Goal: Information Seeking & Learning: Learn about a topic

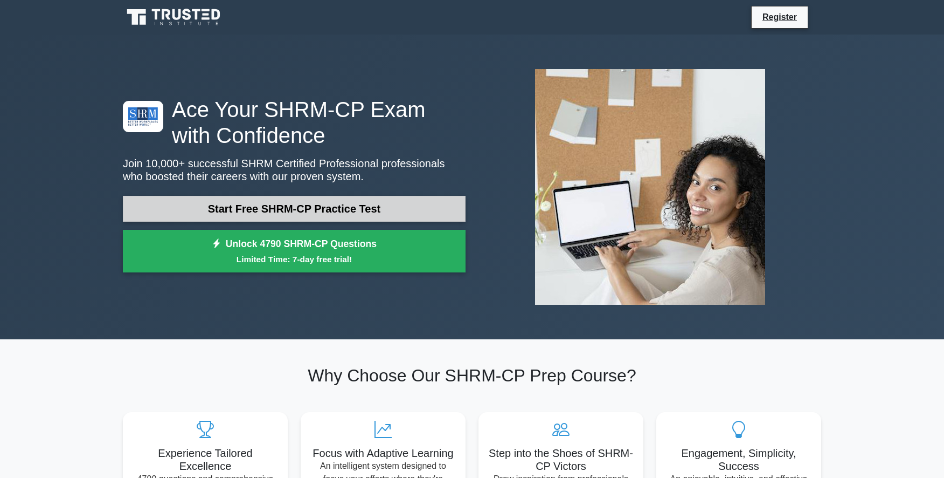
click at [329, 211] on link "Start Free SHRM-CP Practice Test" at bounding box center [294, 209] width 343 height 26
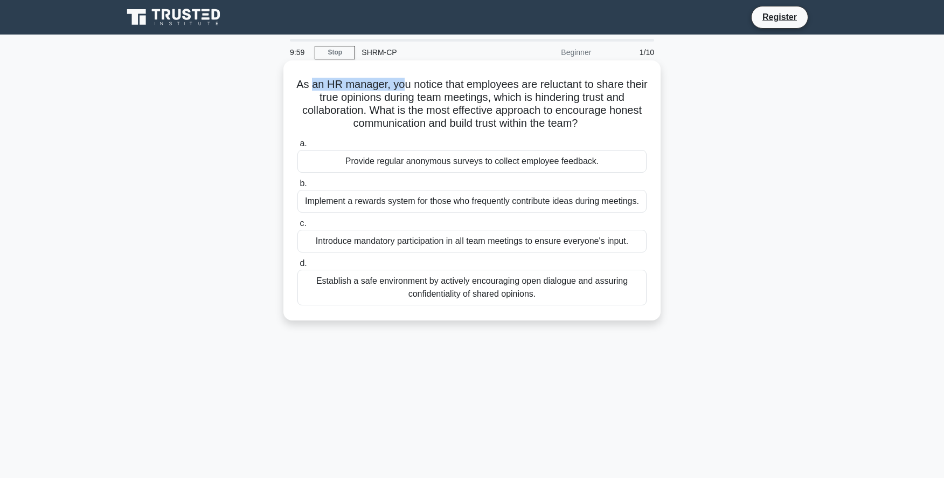
drag, startPoint x: 311, startPoint y: 84, endPoint x: 404, endPoint y: 86, distance: 93.3
click at [404, 86] on h5 "As an HR manager, you notice that employees are reluctant to share their true o…" at bounding box center [471, 104] width 351 height 53
click at [444, 86] on h5 "As an HR manager, you notice that employees are reluctant to share their true o…" at bounding box center [471, 104] width 351 height 53
click at [404, 120] on h5 "As an HR manager, you notice that employees are reluctant to share their true o…" at bounding box center [471, 104] width 351 height 53
click at [461, 293] on div "Establish a safe environment by actively encouraging open dialogue and assuring…" at bounding box center [472, 288] width 349 height 36
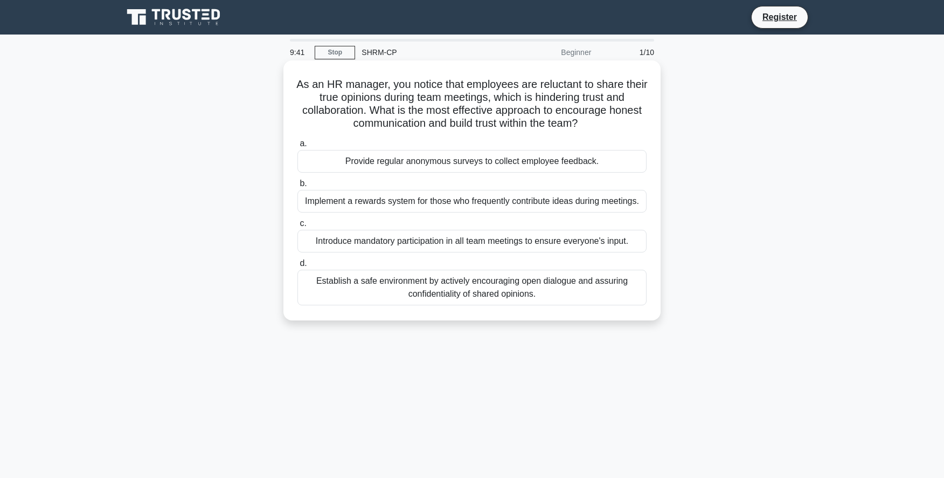
click at [298, 267] on input "d. Establish a safe environment by actively encouraging open dialogue and assur…" at bounding box center [298, 263] width 0 height 7
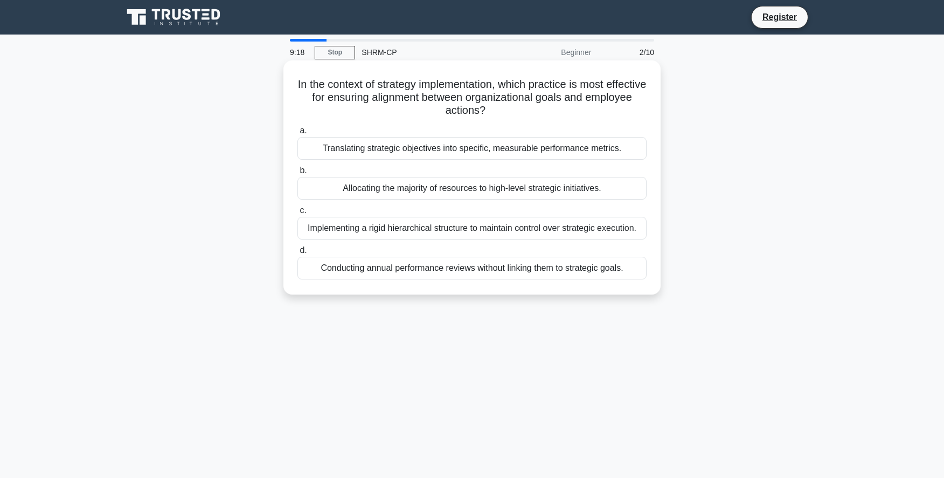
click at [462, 148] on div "Translating strategic objectives into specific, measurable performance metrics." at bounding box center [472, 148] width 349 height 23
click at [298, 134] on input "a. Translating strategic objectives into specific, measurable performance metri…" at bounding box center [298, 130] width 0 height 7
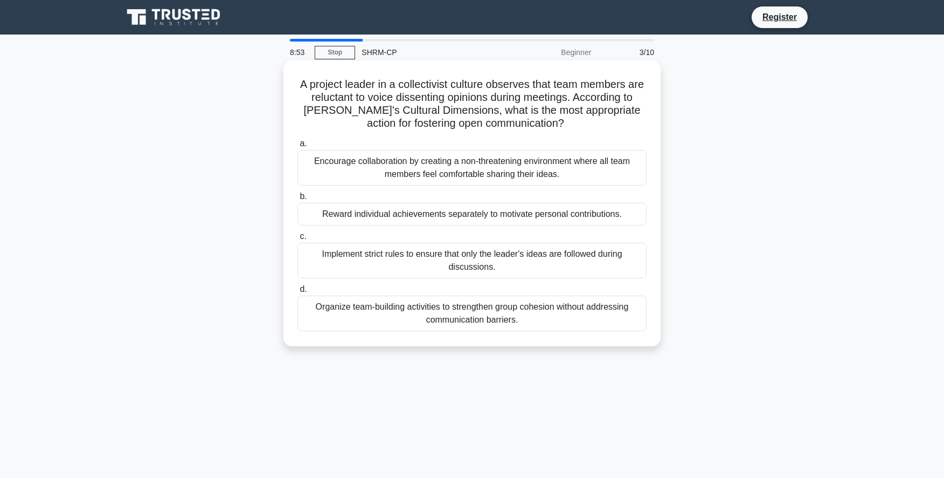
click at [443, 321] on div "Organize team-building activities to strengthen group cohesion without addressi…" at bounding box center [472, 313] width 349 height 36
click at [298, 293] on input "d. Organize team-building activities to strengthen group cohesion without addre…" at bounding box center [298, 289] width 0 height 7
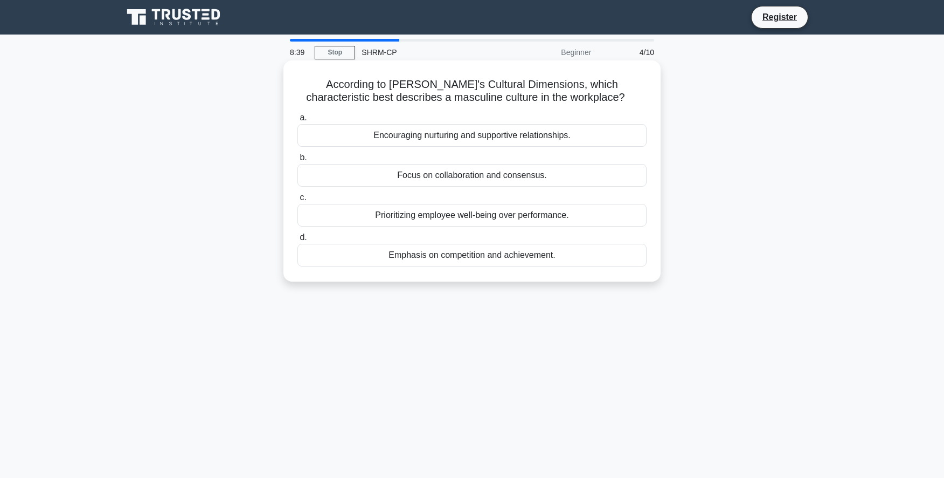
click at [471, 175] on div "Focus on collaboration and consensus." at bounding box center [472, 175] width 349 height 23
click at [298, 161] on input "b. Focus on collaboration and consensus." at bounding box center [298, 157] width 0 height 7
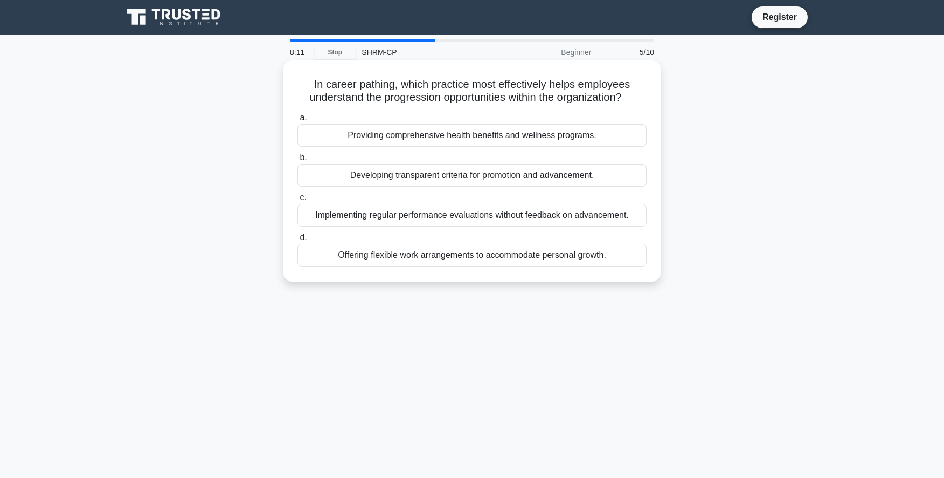
click at [512, 175] on div "Developing transparent criteria for promotion and advancement." at bounding box center [472, 175] width 349 height 23
click at [298, 161] on input "b. Developing transparent criteria for promotion and advancement." at bounding box center [298, 157] width 0 height 7
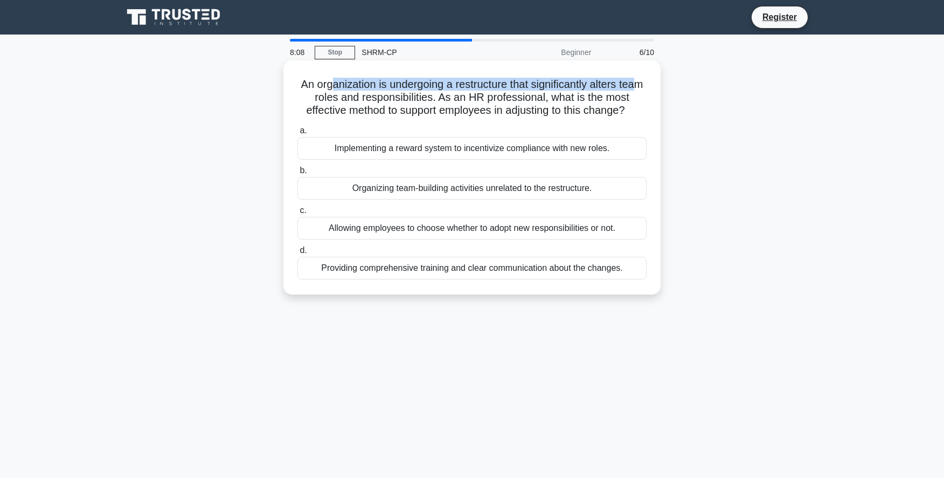
drag, startPoint x: 335, startPoint y: 86, endPoint x: 638, endPoint y: 84, distance: 302.9
click at [638, 84] on h5 "An organization is undergoing a restructure that significantly alters team role…" at bounding box center [471, 98] width 351 height 40
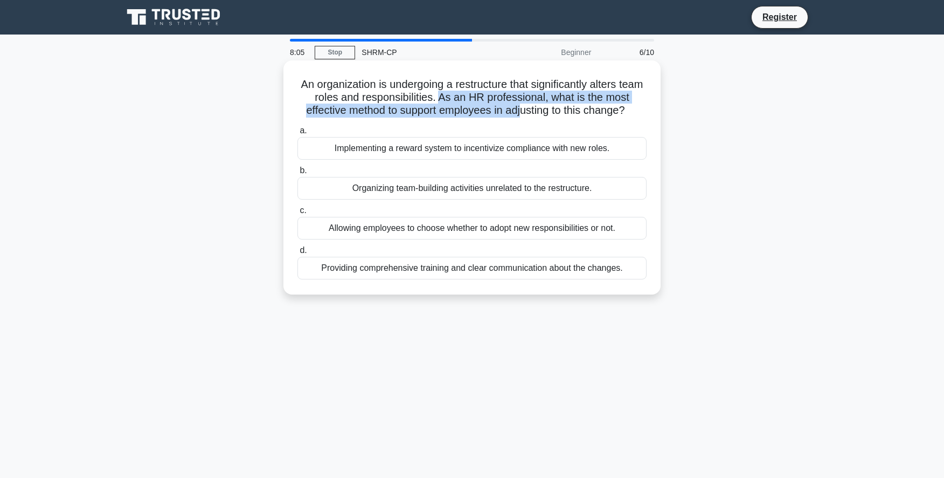
drag, startPoint x: 439, startPoint y: 98, endPoint x: 524, endPoint y: 106, distance: 85.5
click at [520, 106] on h5 "An organization is undergoing a restructure that significantly alters team role…" at bounding box center [471, 98] width 351 height 40
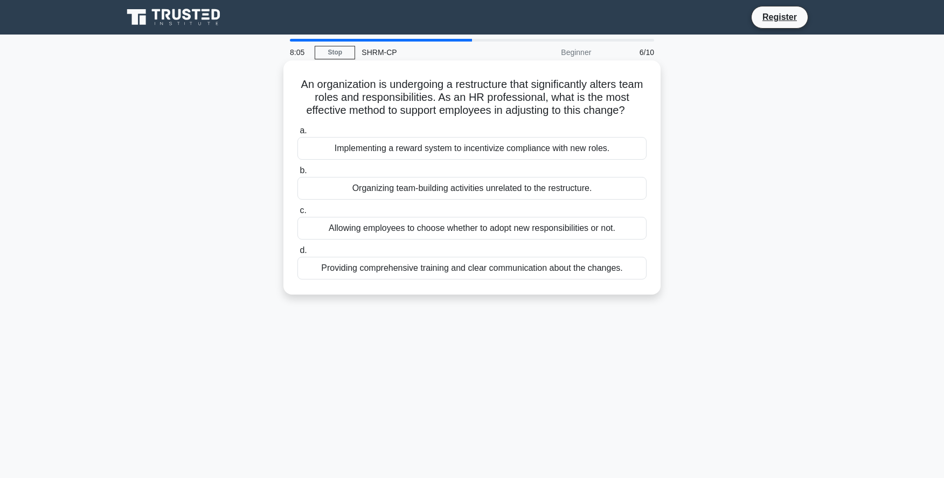
click at [564, 106] on h5 "An organization is undergoing a restructure that significantly alters team role…" at bounding box center [471, 98] width 351 height 40
click at [607, 272] on div "Providing comprehensive training and clear communication about the changes." at bounding box center [472, 268] width 349 height 23
click at [298, 254] on input "d. Providing comprehensive training and clear communication about the changes." at bounding box center [298, 250] width 0 height 7
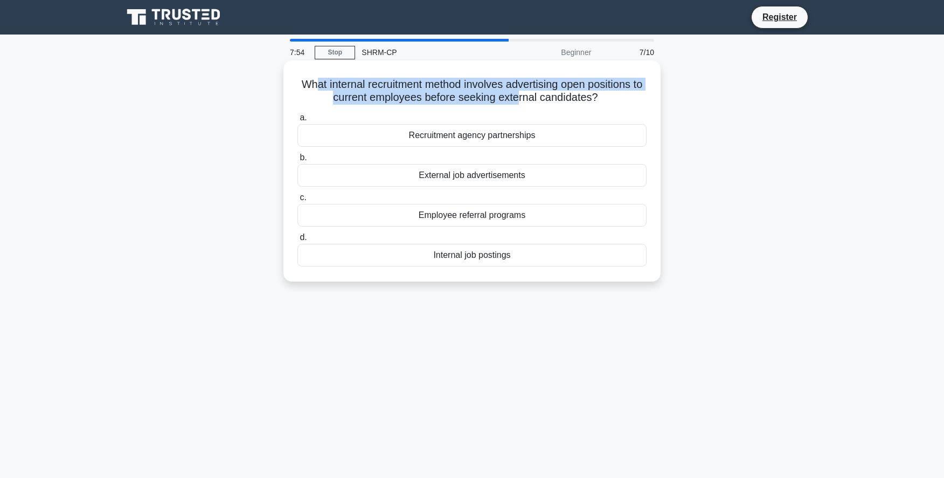
drag, startPoint x: 315, startPoint y: 85, endPoint x: 555, endPoint y: 92, distance: 240.0
click at [518, 93] on h5 "What internal recruitment method involves advertising open positions to current…" at bounding box center [471, 91] width 351 height 27
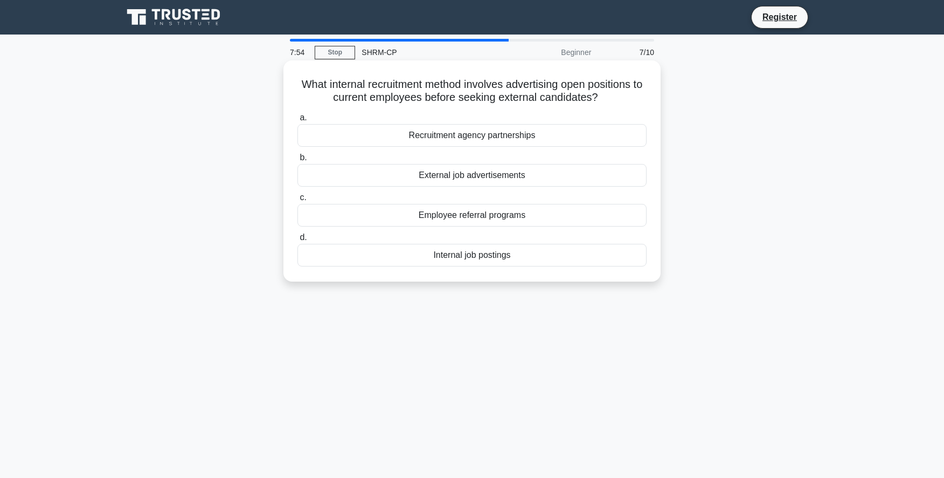
click at [555, 92] on h5 "What internal recruitment method involves advertising open positions to current…" at bounding box center [471, 91] width 351 height 27
click at [504, 255] on div "Internal job postings" at bounding box center [472, 255] width 349 height 23
click at [298, 241] on input "d. Internal job postings" at bounding box center [298, 237] width 0 height 7
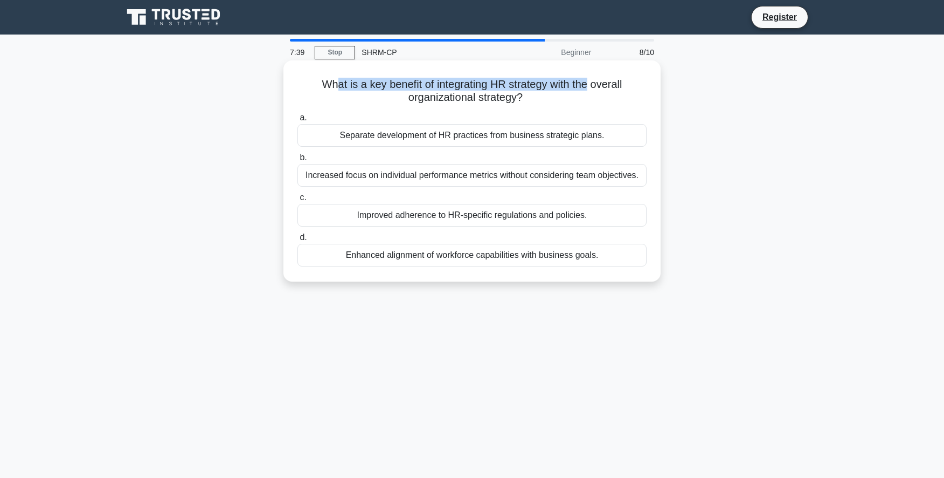
drag, startPoint x: 336, startPoint y: 84, endPoint x: 588, endPoint y: 86, distance: 252.3
click at [588, 86] on h5 "What is a key benefit of integrating HR strategy with the overall organizationa…" at bounding box center [471, 91] width 351 height 27
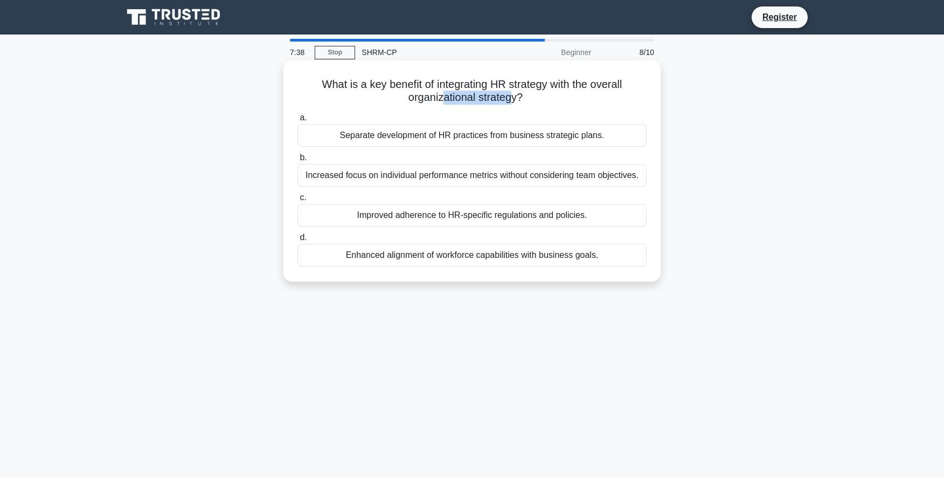
drag, startPoint x: 442, startPoint y: 99, endPoint x: 510, endPoint y: 98, distance: 68.5
click at [510, 98] on h5 "What is a key benefit of integrating HR strategy with the overall organizationa…" at bounding box center [471, 91] width 351 height 27
click at [489, 74] on div "What is a key benefit of integrating HR strategy with the overall organizationa…" at bounding box center [472, 171] width 369 height 212
click at [510, 257] on div "Enhanced alignment of workforce capabilities with business goals." at bounding box center [472, 255] width 349 height 23
click at [298, 241] on input "d. Enhanced alignment of workforce capabilities with business goals." at bounding box center [298, 237] width 0 height 7
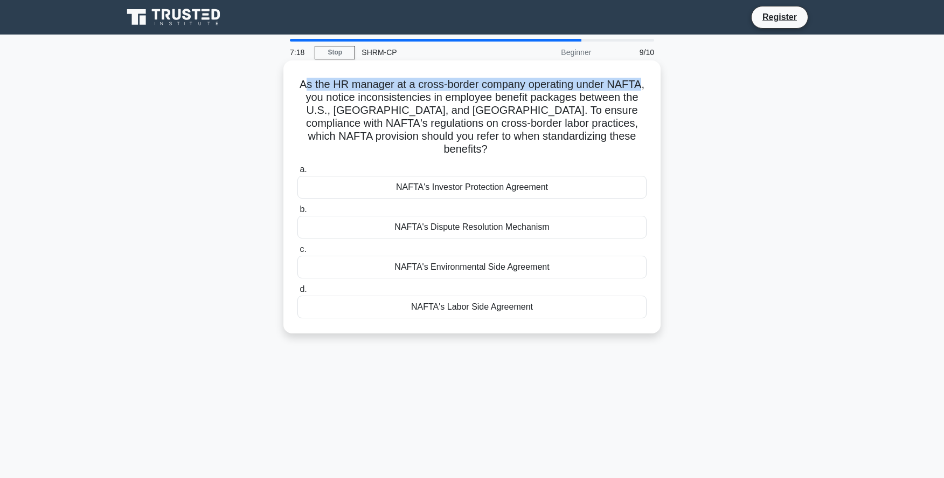
drag, startPoint x: 310, startPoint y: 83, endPoint x: 637, endPoint y: 87, distance: 326.1
click at [638, 87] on h5 "As the HR manager at a cross-border company operating under NAFTA, you notice i…" at bounding box center [471, 117] width 351 height 79
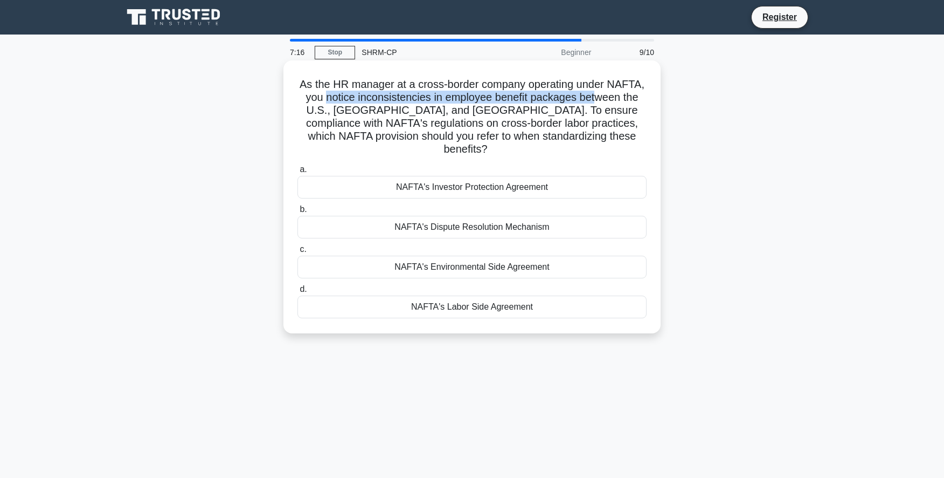
drag, startPoint x: 387, startPoint y: 103, endPoint x: 595, endPoint y: 96, distance: 207.6
click at [595, 96] on h5 "As the HR manager at a cross-border company operating under NAFTA, you notice i…" at bounding box center [471, 117] width 351 height 79
drag, startPoint x: 386, startPoint y: 114, endPoint x: 402, endPoint y: 119, distance: 15.7
click at [575, 113] on h5 "As the HR manager at a cross-border company operating under NAFTA, you notice i…" at bounding box center [471, 117] width 351 height 79
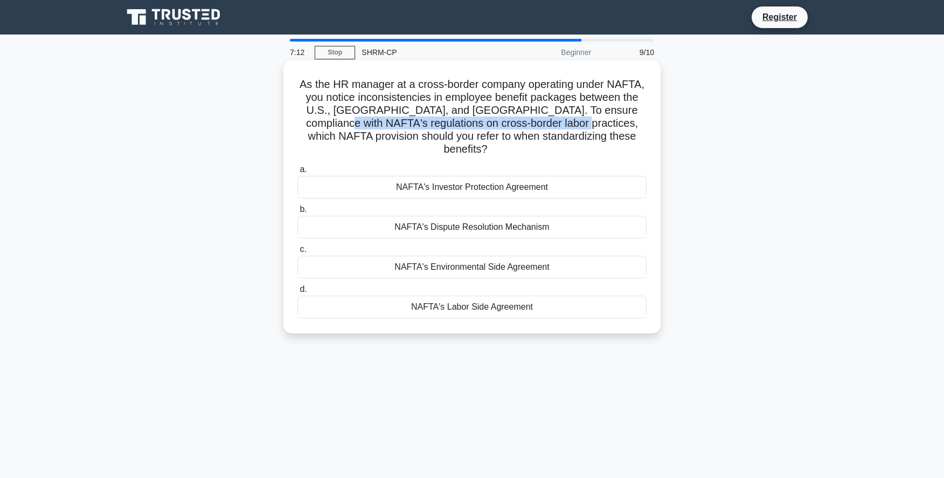
drag, startPoint x: 345, startPoint y: 123, endPoint x: 531, endPoint y: 125, distance: 186.5
click at [584, 122] on h5 "As the HR manager at a cross-border company operating under NAFTA, you notice i…" at bounding box center [471, 117] width 351 height 79
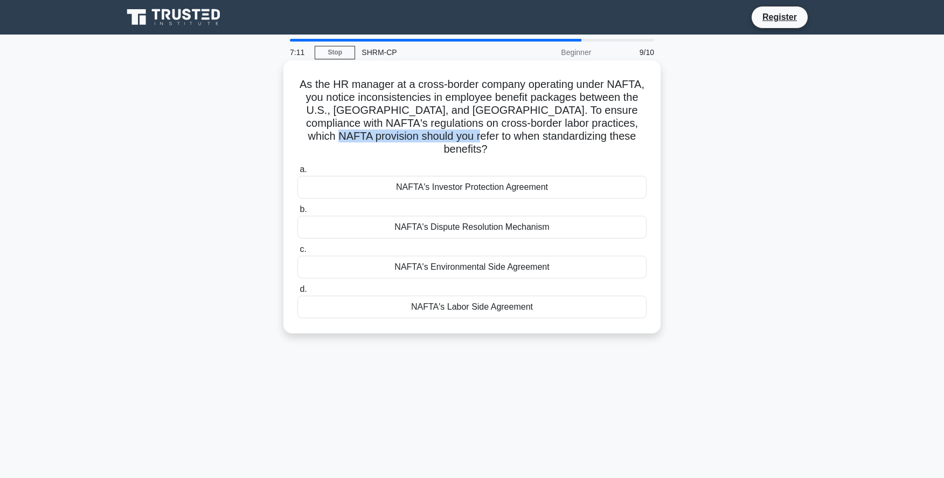
drag, startPoint x: 364, startPoint y: 133, endPoint x: 499, endPoint y: 130, distance: 135.3
click at [499, 130] on h5 "As the HR manager at a cross-border company operating under NAFTA, you notice i…" at bounding box center [471, 117] width 351 height 79
click at [528, 94] on h5 "As the HR manager at a cross-border company operating under NAFTA, you notice i…" at bounding box center [471, 117] width 351 height 79
click at [481, 295] on div "NAFTA's Labor Side Agreement" at bounding box center [472, 306] width 349 height 23
click at [298, 293] on input "d. NAFTA's Labor Side Agreement" at bounding box center [298, 289] width 0 height 7
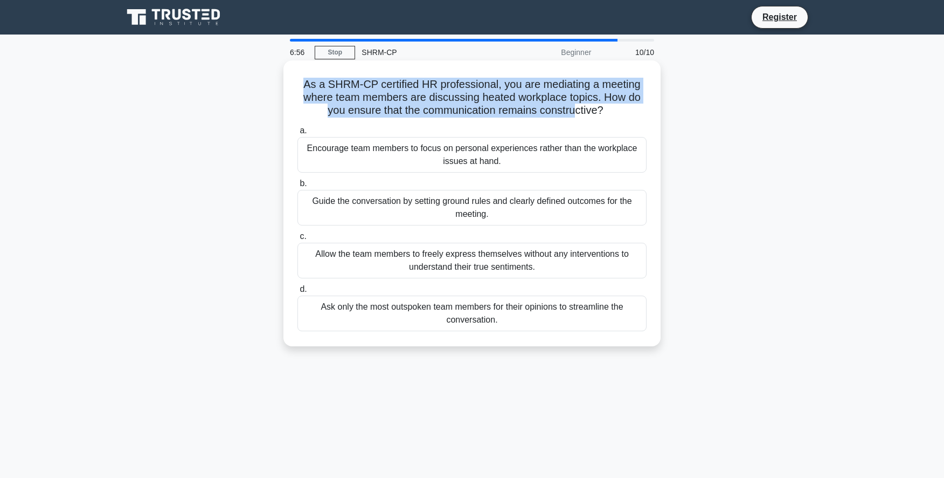
drag, startPoint x: 318, startPoint y: 86, endPoint x: 572, endPoint y: 106, distance: 255.2
click at [572, 106] on h5 "As a SHRM-CP certified HR professional, you are mediating a meeting where team …" at bounding box center [471, 98] width 351 height 40
click at [596, 95] on h5 "As a SHRM-CP certified HR professional, you are mediating a meeting where team …" at bounding box center [471, 98] width 351 height 40
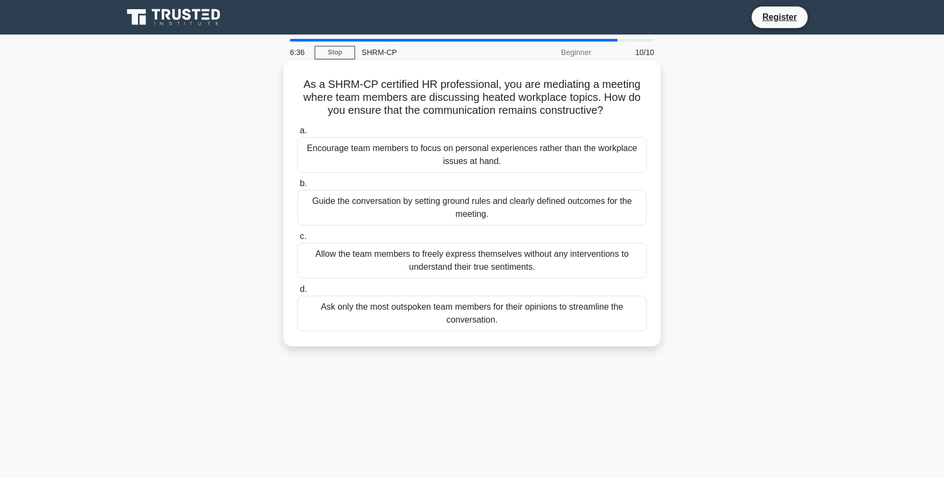
click at [512, 205] on div "Guide the conversation by setting ground rules and clearly defined outcomes for…" at bounding box center [472, 208] width 349 height 36
click at [298, 187] on input "b. Guide the conversation by setting ground rules and clearly defined outcomes …" at bounding box center [298, 183] width 0 height 7
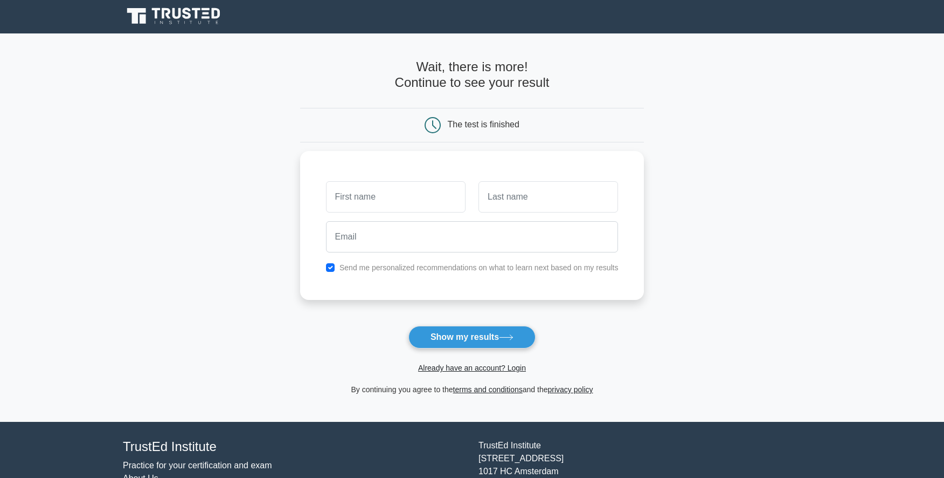
scroll to position [2, 0]
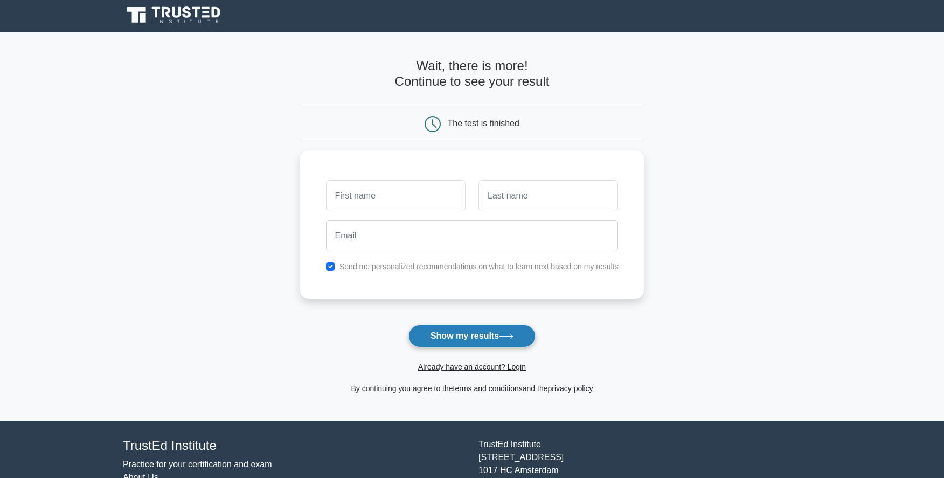
click at [479, 333] on button "Show my results" at bounding box center [472, 335] width 127 height 23
click at [729, 220] on main "Wait, there is more! Continue to see your result The test is finished and the" at bounding box center [472, 226] width 944 height 388
click at [384, 263] on label "Send me personalized recommendations on what to learn next based on my results" at bounding box center [479, 263] width 279 height 9
click at [334, 261] on div "Send me personalized recommendations on what to learn next based on my results" at bounding box center [473, 263] width 306 height 13
click at [334, 263] on input "checkbox" at bounding box center [330, 263] width 9 height 9
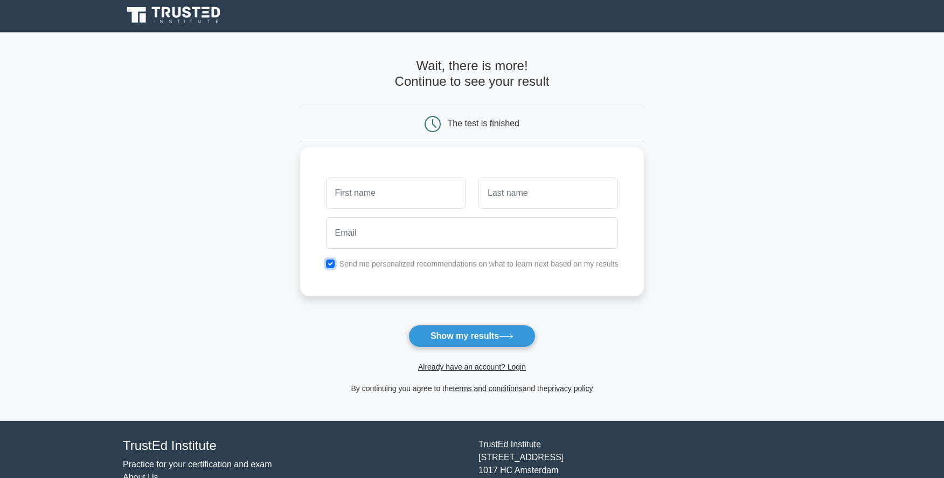
checkbox input "false"
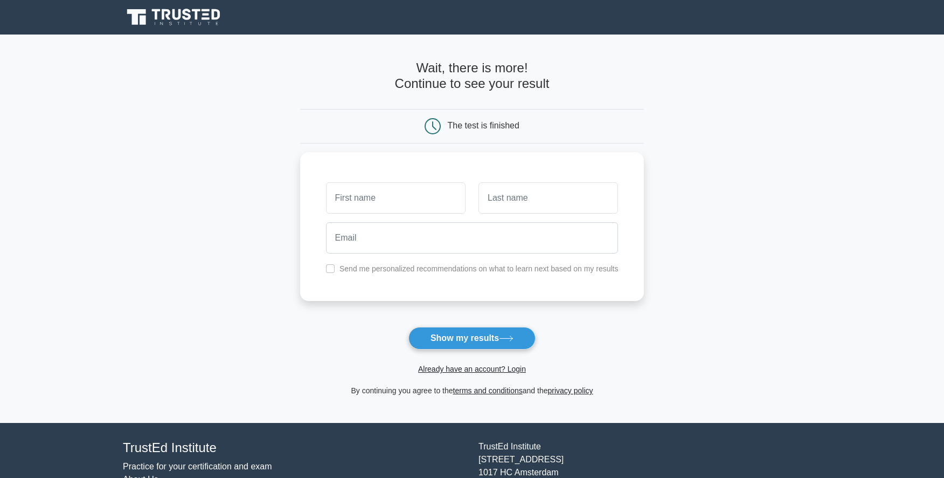
click at [694, 185] on main "Wait, there is more! Continue to see your result The test is finished and the" at bounding box center [472, 228] width 944 height 388
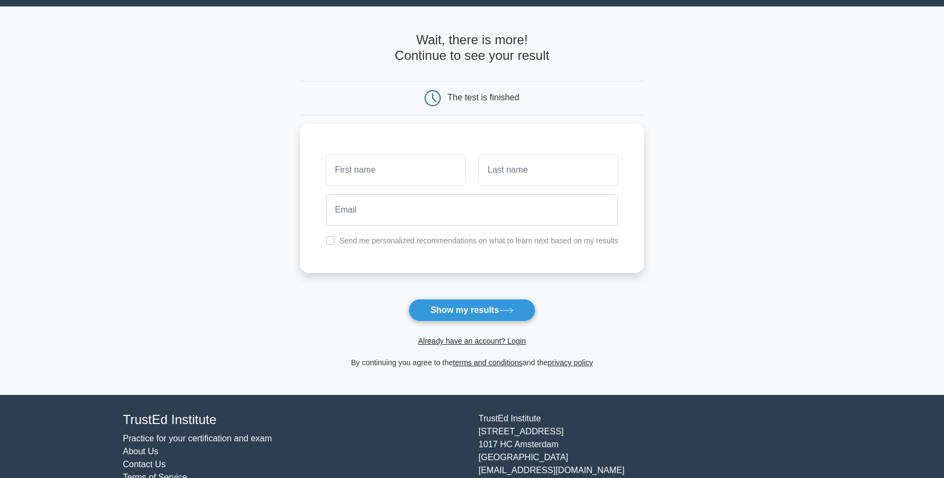
scroll to position [65, 0]
